Goal: Contribute content: Add original content to the website for others to see

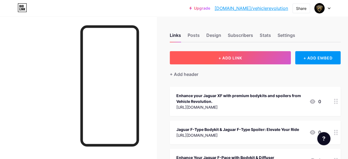
click at [238, 59] on span "+ ADD LINK" at bounding box center [230, 58] width 24 height 5
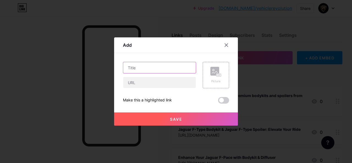
click at [144, 71] on input "text" at bounding box center [159, 67] width 73 height 11
paste input "Jaguar XE Bodykit & XJ Styling Revolution"
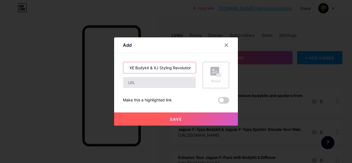
type input "Jaguar XE Bodykit & XJ Styling Revolution"
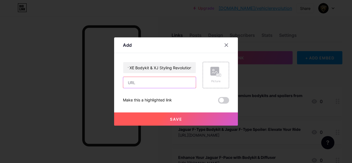
click at [144, 85] on input "text" at bounding box center [159, 82] width 73 height 11
paste input "[URL][DOMAIN_NAME]"
type input "[URL][DOMAIN_NAME]"
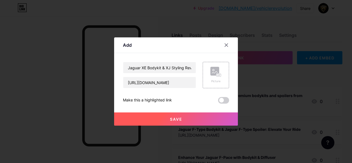
scroll to position [0, 0]
click at [187, 123] on button "Save" at bounding box center [176, 119] width 124 height 13
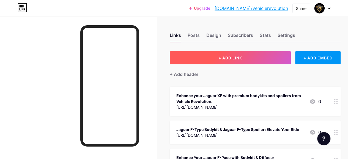
click at [209, 57] on button "+ ADD LINK" at bounding box center [230, 57] width 121 height 13
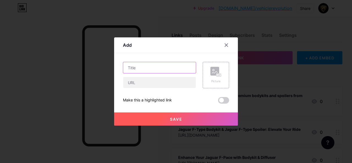
click at [156, 67] on input "text" at bounding box center [159, 67] width 73 height 11
paste input "Jaguar XJ Body Kit & F Pace Styling Guide"
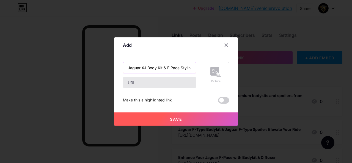
scroll to position [0, 13]
type input "Jaguar XJ Body Kit & F Pace Styling Guide"
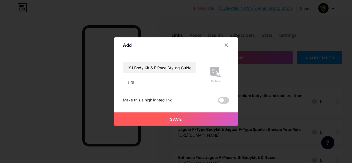
scroll to position [0, 0]
click at [166, 83] on input "text" at bounding box center [159, 82] width 73 height 11
click at [176, 80] on input "text" at bounding box center [159, 82] width 73 height 11
paste input "[URL][DOMAIN_NAME]"
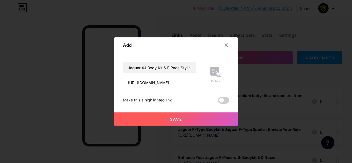
type input "[URL][DOMAIN_NAME]"
click at [204, 120] on button "Save" at bounding box center [176, 119] width 124 height 13
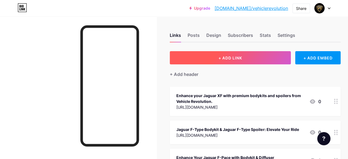
click at [200, 58] on button "+ ADD LINK" at bounding box center [230, 57] width 121 height 13
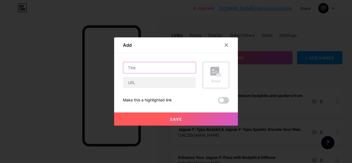
click at [148, 68] on input "text" at bounding box center [159, 67] width 73 height 11
paste input "Elevate Your Jaguar: XE & XJ Bodykit & Spoiler Guide"
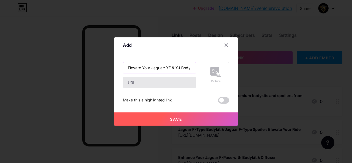
scroll to position [0, 32]
type input "Elevate Your Jaguar: XE & XJ Bodykit & Spoiler Guide"
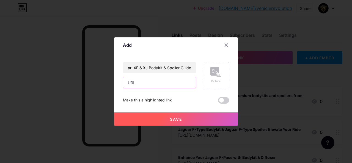
click at [151, 80] on input "text" at bounding box center [159, 82] width 73 height 11
paste input "[URL][DOMAIN_NAME]"
type input "[URL][DOMAIN_NAME]"
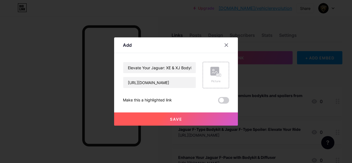
click at [179, 119] on span "Save" at bounding box center [176, 119] width 12 height 5
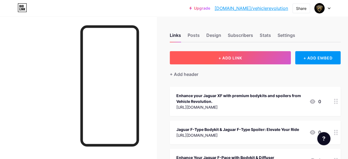
click at [209, 60] on button "+ ADD LINK" at bounding box center [230, 57] width 121 height 13
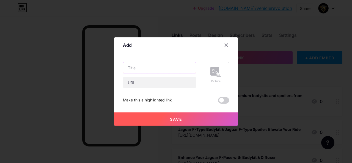
click at [171, 67] on input "text" at bounding box center [159, 67] width 73 height 11
paste input "Jaguar XJ & F-PACE Body Kit Revolution"
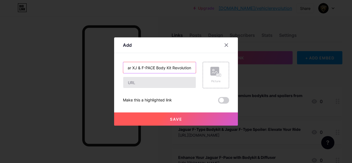
type input "Jaguar XJ & F-PACE Body Kit Revolution"
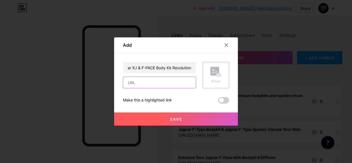
scroll to position [0, 0]
click at [166, 82] on input "text" at bounding box center [159, 82] width 73 height 11
click at [176, 85] on input "text" at bounding box center [159, 82] width 73 height 11
paste input "[URL][DOMAIN_NAME]"
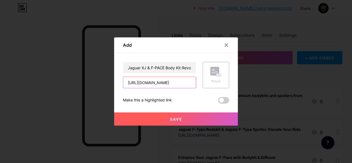
type input "[URL][DOMAIN_NAME]"
click at [148, 118] on button "Save" at bounding box center [176, 119] width 124 height 13
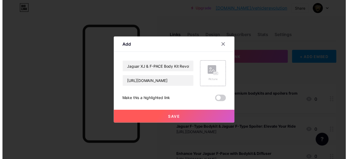
scroll to position [0, 0]
